Goal: Task Accomplishment & Management: Manage account settings

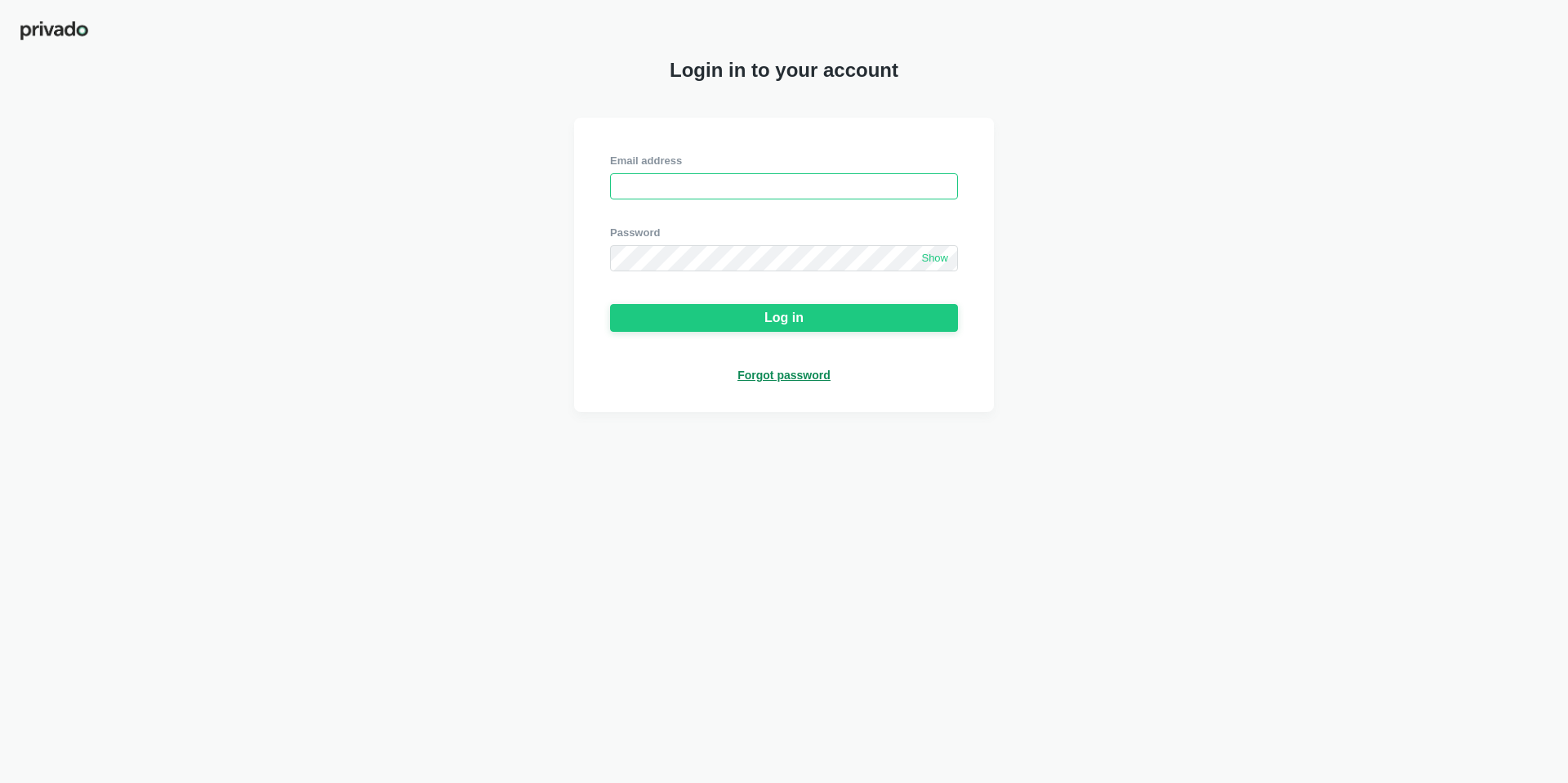
click at [819, 189] on input "email" at bounding box center [784, 186] width 348 height 26
type input "[EMAIL_ADDRESS][DOMAIN_NAME]"
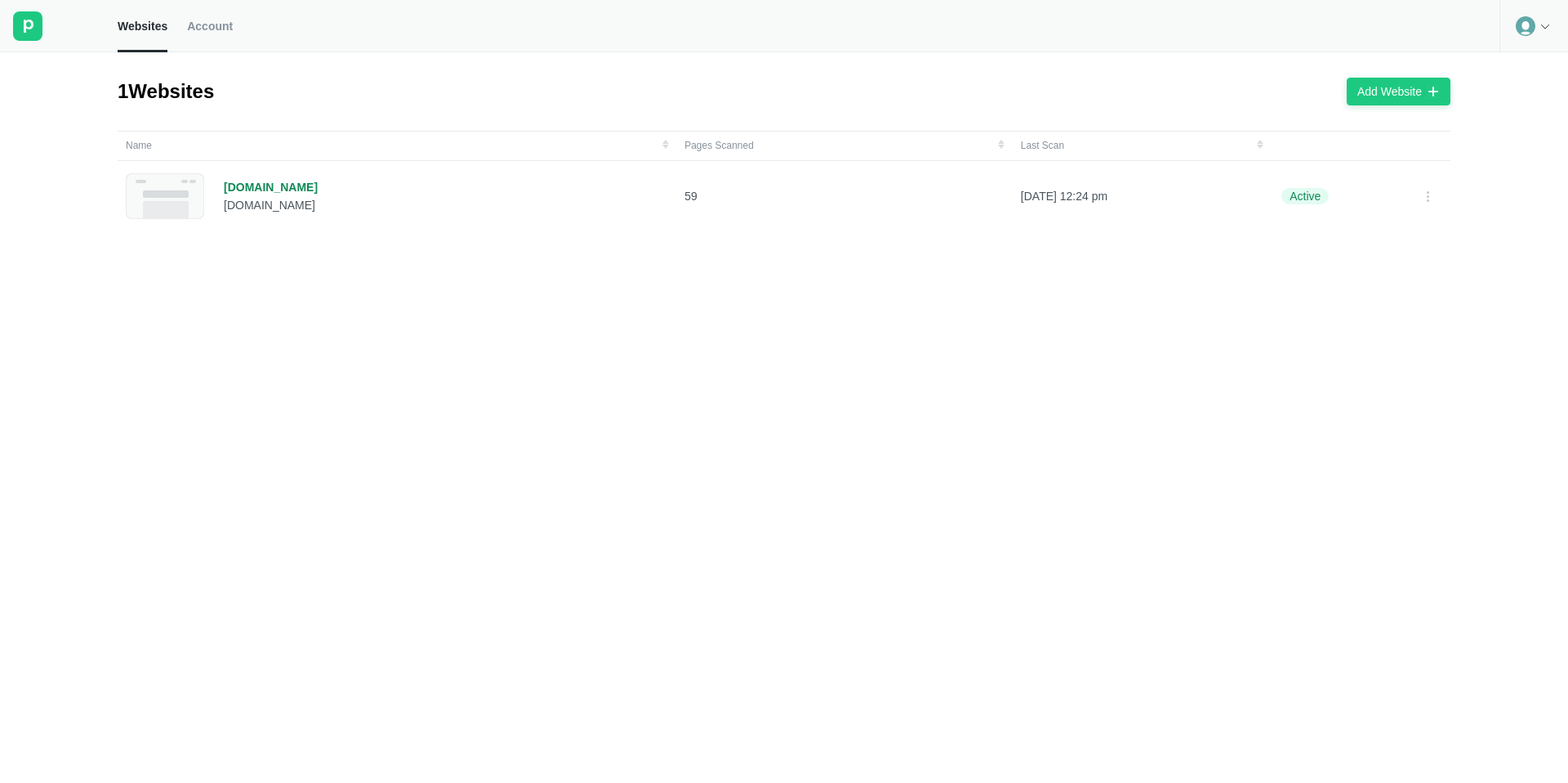
click at [204, 24] on span "Account" at bounding box center [209, 26] width 46 height 15
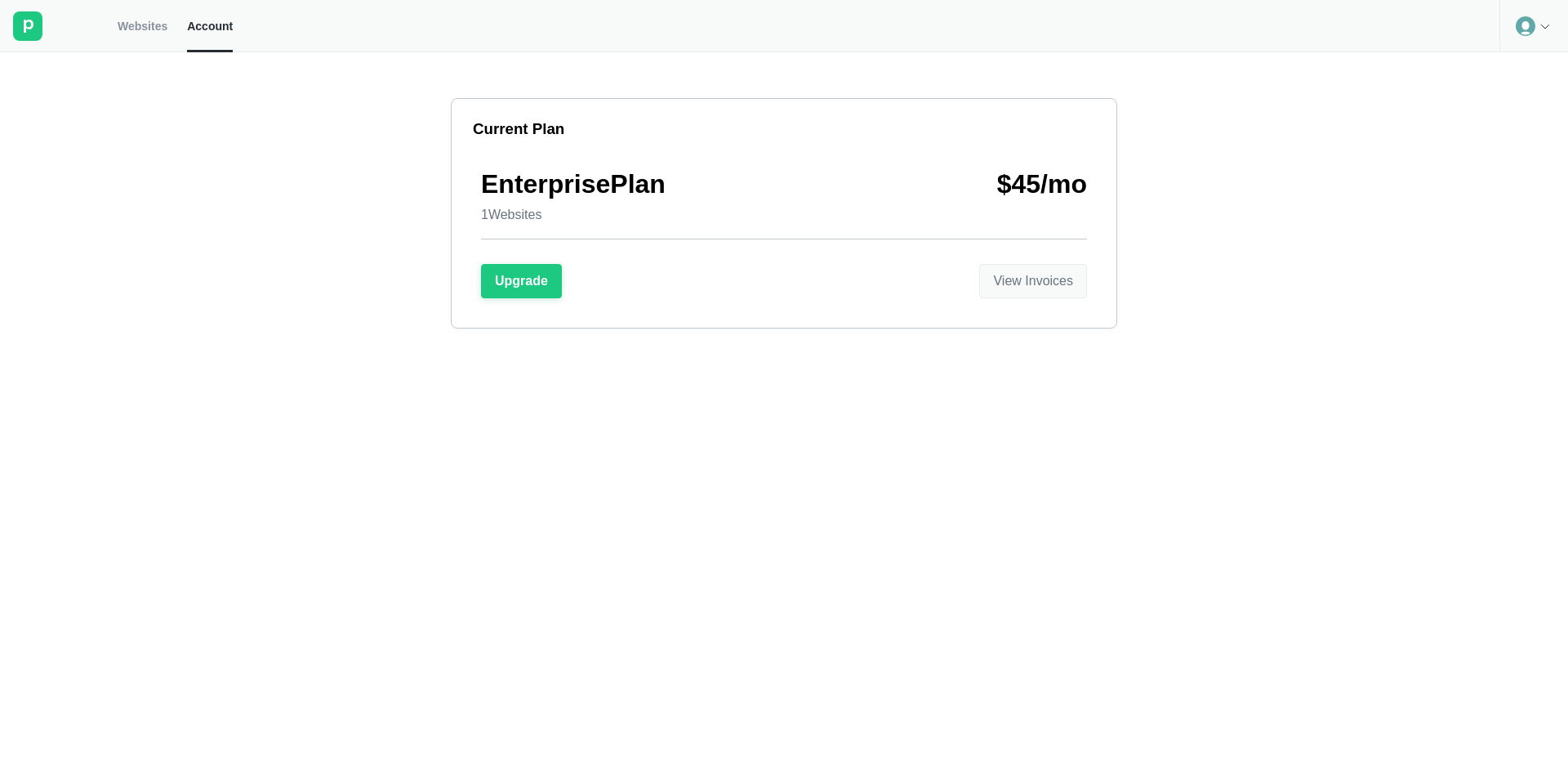
click at [1053, 286] on div "View Invoices" at bounding box center [1033, 280] width 80 height 15
